Goal: Task Accomplishment & Management: Manage account settings

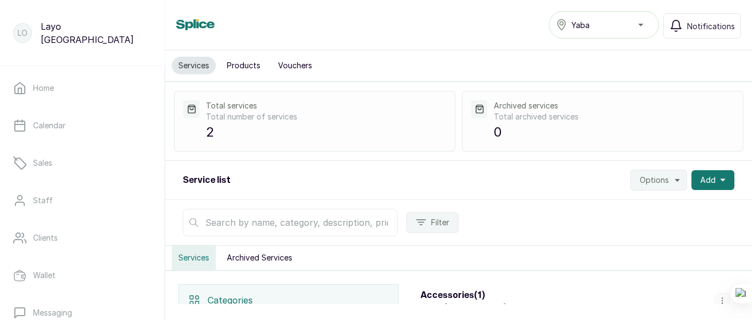
scroll to position [277, 0]
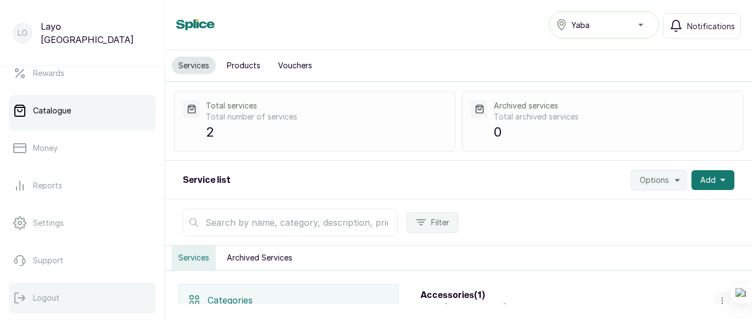
click at [64, 295] on button "Logout" at bounding box center [82, 297] width 147 height 31
